Goal: Information Seeking & Learning: Learn about a topic

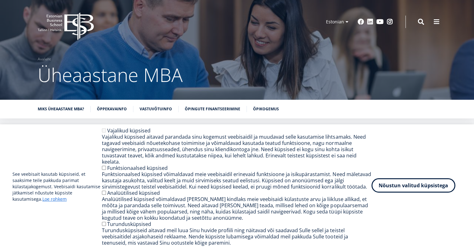
click at [417, 192] on button "Nõustun valitud küpsistega" at bounding box center [413, 185] width 84 height 14
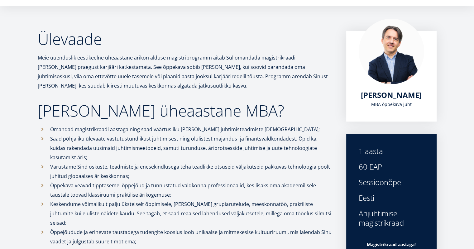
scroll to position [178, 0]
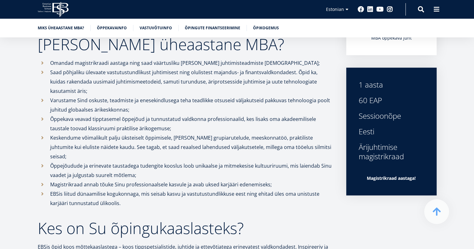
drag, startPoint x: 95, startPoint y: 63, endPoint x: 116, endPoint y: 91, distance: 34.6
click at [116, 91] on ul "Omandad magistrikraadi aastaga ning saad väärtusliku [PERSON_NAME] juhtimistead…" at bounding box center [186, 133] width 296 height 150
click at [142, 139] on p "Keskendume võimalikult palju üksteiselt õppimisele, [PERSON_NAME] grupiarutelud…" at bounding box center [191, 147] width 283 height 28
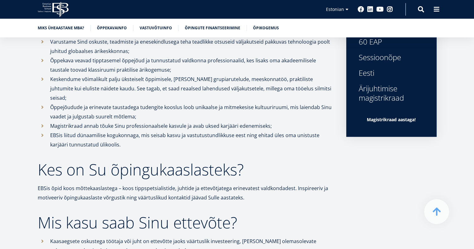
scroll to position [303, 0]
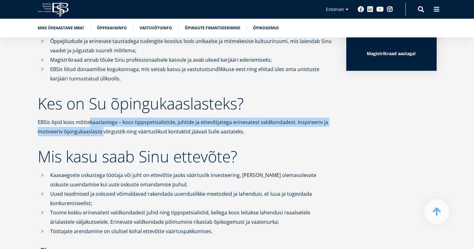
drag, startPoint x: 88, startPoint y: 111, endPoint x: 102, endPoint y: 122, distance: 18.2
click at [102, 122] on p "EBSis õpid koos mõttekaaslastega – koos tippspetsialistide, juhtide ja ettevõtj…" at bounding box center [186, 126] width 296 height 19
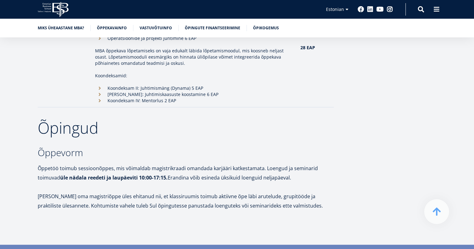
scroll to position [718, 0]
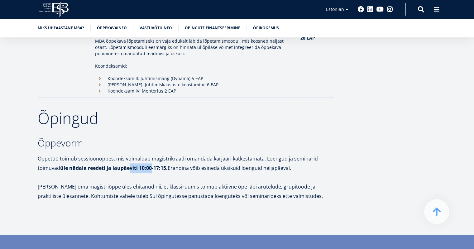
drag, startPoint x: 131, startPoint y: 157, endPoint x: 149, endPoint y: 157, distance: 18.1
click at [153, 164] on strong "üle nädala reedeti ja laupäeviti 10:00-17:15." at bounding box center [113, 167] width 107 height 7
click at [137, 154] on p "Õppetöö toimub sessioonõppes, mis võimaldab magistrikraadi omandada karjääri ka…" at bounding box center [186, 163] width 296 height 19
drag, startPoint x: 132, startPoint y: 152, endPoint x: 137, endPoint y: 151, distance: 5.1
click at [137, 154] on p "Õppetöö toimub sessioonõppes, mis võimaldab magistrikraadi omandada karjääri ka…" at bounding box center [186, 163] width 296 height 19
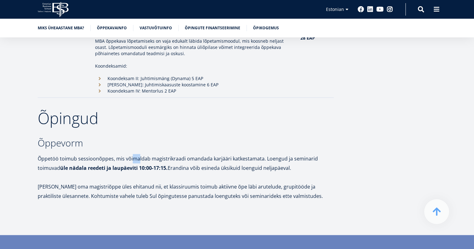
click at [133, 154] on p "Õppetöö toimub sessioonõppes, mis võimaldab magistrikraadi omandada karjääri ka…" at bounding box center [186, 163] width 296 height 19
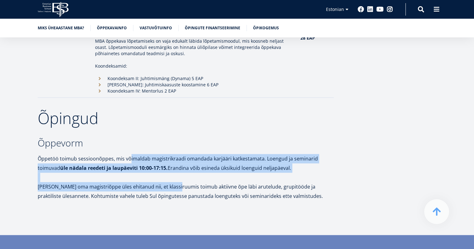
drag, startPoint x: 130, startPoint y: 147, endPoint x: 178, endPoint y: 173, distance: 54.9
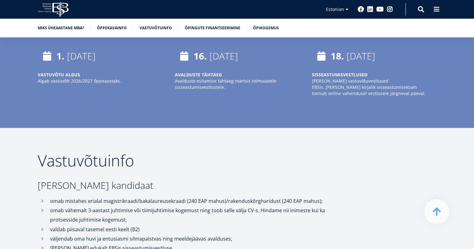
scroll to position [1051, 0]
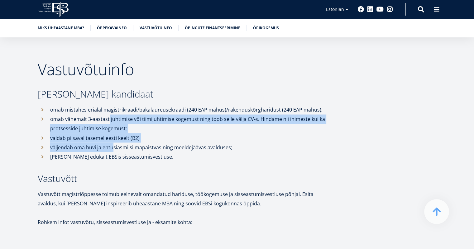
drag, startPoint x: 107, startPoint y: 106, endPoint x: 112, endPoint y: 134, distance: 28.9
click at [112, 134] on ul "omab mistahes erialal magistrikraadi/bakalaureusekraadi (240 EAP mahus)/rakendu…" at bounding box center [186, 133] width 296 height 56
click at [112, 142] on li "väljendab oma huvi ja entusiasmi silmapaistvas ning meeldejäävas avalduses;" at bounding box center [186, 146] width 296 height 9
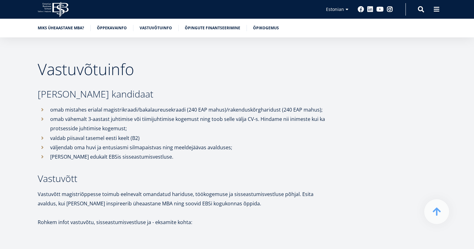
click at [107, 152] on p "[PERSON_NAME] edukalt EBSis sisseastumisvestluse." at bounding box center [191, 156] width 283 height 9
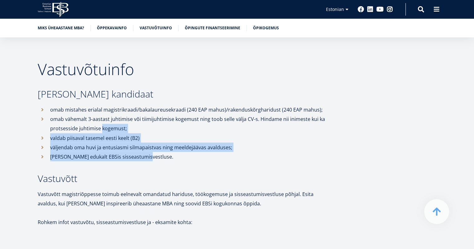
drag, startPoint x: 107, startPoint y: 148, endPoint x: 106, endPoint y: 121, distance: 27.5
click at [106, 121] on ul "omab mistahes erialal magistrikraadi/bakalaureusekraadi (240 EAP mahus)/rakendu…" at bounding box center [186, 133] width 296 height 56
click at [106, 121] on li "omab vähemalt 3-aastast juhtimise või tiimijuhtimise kogemust ning toob selle v…" at bounding box center [186, 123] width 296 height 19
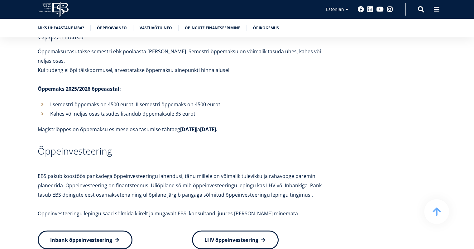
scroll to position [1715, 0]
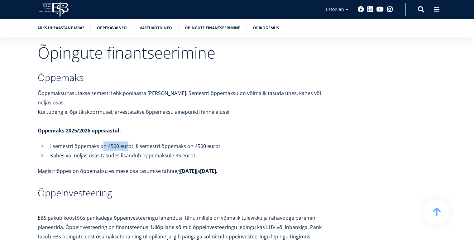
drag, startPoint x: 103, startPoint y: 125, endPoint x: 128, endPoint y: 129, distance: 24.6
click at [128, 141] on p "I semestri õppemaks on 4500 eurot, II semestri õppemaks on 4500 eurot" at bounding box center [191, 145] width 283 height 9
drag, startPoint x: 147, startPoint y: 84, endPoint x: 158, endPoint y: 84, distance: 10.9
click at [158, 88] on p "Õppemaksu tasutakse semestri ehk poolaasta [PERSON_NAME]. Semestri õppemaksu on…" at bounding box center [186, 97] width 296 height 19
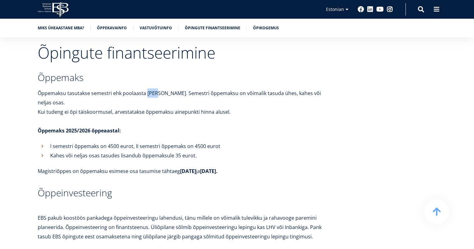
click at [158, 88] on p "Õppemaksu tasutakse semestri ehk poolaasta [PERSON_NAME]. Semestri õppemaksu on…" at bounding box center [186, 97] width 296 height 19
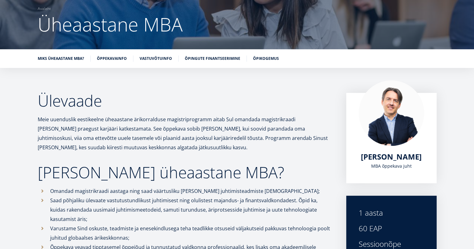
scroll to position [54, 0]
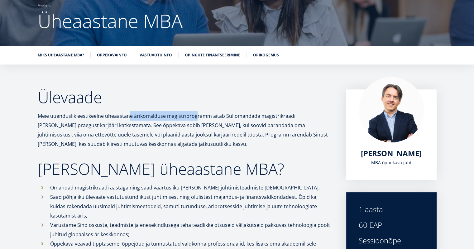
drag, startPoint x: 130, startPoint y: 115, endPoint x: 196, endPoint y: 116, distance: 66.4
click at [196, 116] on p "Meie uuenduslik eestikeelne üheaastane ärikorralduse magistriprogramm aitab Sul…" at bounding box center [186, 129] width 296 height 37
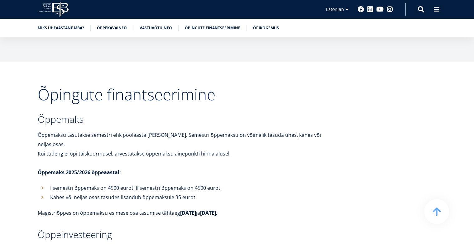
scroll to position [1786, 0]
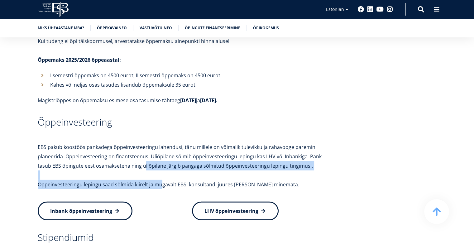
drag, startPoint x: 130, startPoint y: 150, endPoint x: 159, endPoint y: 169, distance: 35.2
click at [159, 169] on div "Õpingute finantseerimine Õppemaks Õppemaksu tasutakse semestri ehk poolaasta [P…" at bounding box center [186, 125] width 296 height 302
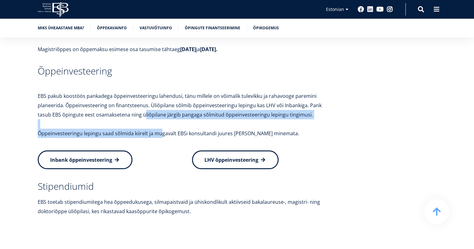
scroll to position [1869, 0]
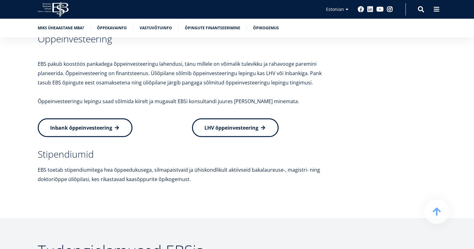
click at [151, 165] on p "EBS toetab stipendiumitega hea õppeedukusega, silmapaistvaid ja ühiskondlikult …" at bounding box center [186, 174] width 296 height 19
click at [118, 165] on p "EBS toetab stipendiumitega hea õppeedukusega, silmapaistvaid ja ühiskondlikult …" at bounding box center [186, 174] width 296 height 19
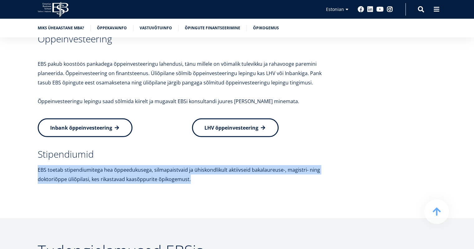
click at [118, 165] on p "EBS toetab stipendiumitega hea õppeedukusega, silmapaistvaid ja ühiskondlikult …" at bounding box center [186, 174] width 296 height 19
click at [117, 165] on p "EBS toetab stipendiumitega hea õppeedukusega, silmapaistvaid ja ühiskondlikult …" at bounding box center [186, 174] width 296 height 19
click at [113, 165] on p "EBS toetab stipendiumitega hea õppeedukusega, silmapaistvaid ja ühiskondlikult …" at bounding box center [186, 174] width 296 height 19
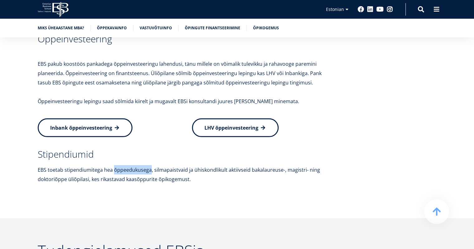
click at [113, 165] on p "EBS toetab stipendiumitega hea õppeedukusega, silmapaistvaid ja ühiskondlikult …" at bounding box center [186, 174] width 296 height 19
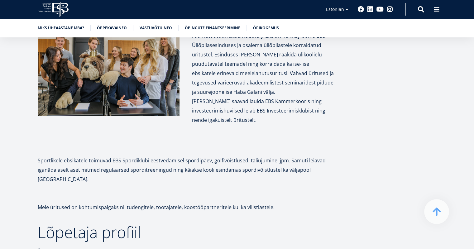
scroll to position [2284, 0]
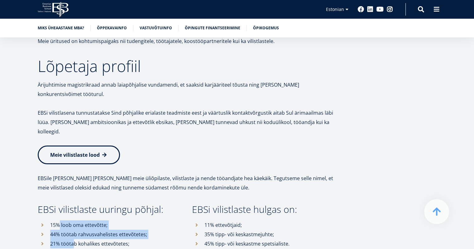
drag, startPoint x: 60, startPoint y: 187, endPoint x: 72, endPoint y: 207, distance: 23.5
click at [72, 220] on ul "15% loob oma ettevõtte; 44% töötab rahvusvahelistes ettevõtetes; 21% töötab koh…" at bounding box center [109, 238] width 142 height 37
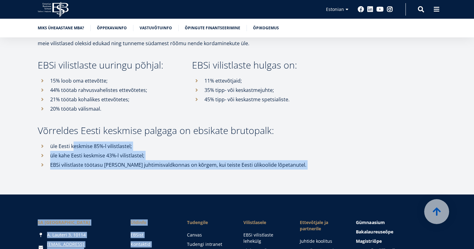
scroll to position [2494, 0]
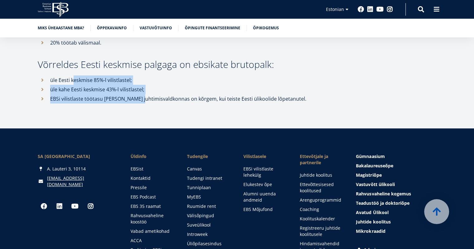
drag, startPoint x: 72, startPoint y: 206, endPoint x: 133, endPoint y: 73, distance: 146.3
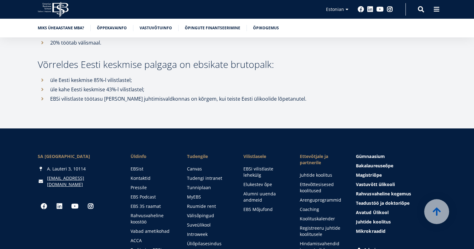
click at [148, 94] on p "EBSi vilistlaste töötasu [PERSON_NAME] juhtimisvaldkonnas on kõrgem, kui teiste…" at bounding box center [191, 98] width 283 height 9
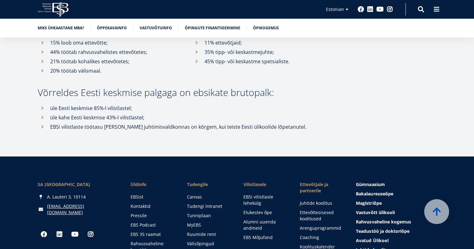
scroll to position [2411, 0]
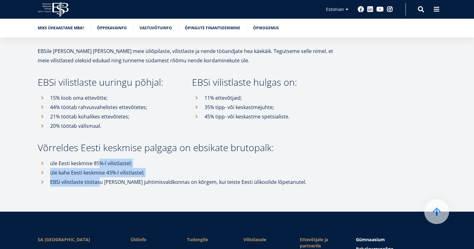
drag, startPoint x: 100, startPoint y: 122, endPoint x: 99, endPoint y: 139, distance: 17.5
click at [99, 159] on ul "üle Eesti keskmise 85%-l vilistlastel; üle kahe Eesti keskmise 43%-l vilistlast…" at bounding box center [186, 173] width 296 height 28
click at [99, 177] on p "EBSi vilistlaste töötasu [PERSON_NAME] juhtimisvaldkonnas on kõrgem, kui teiste…" at bounding box center [191, 181] width 283 height 9
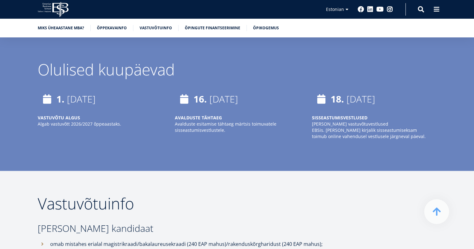
scroll to position [916, 0]
